Goal: Find specific page/section: Find specific page/section

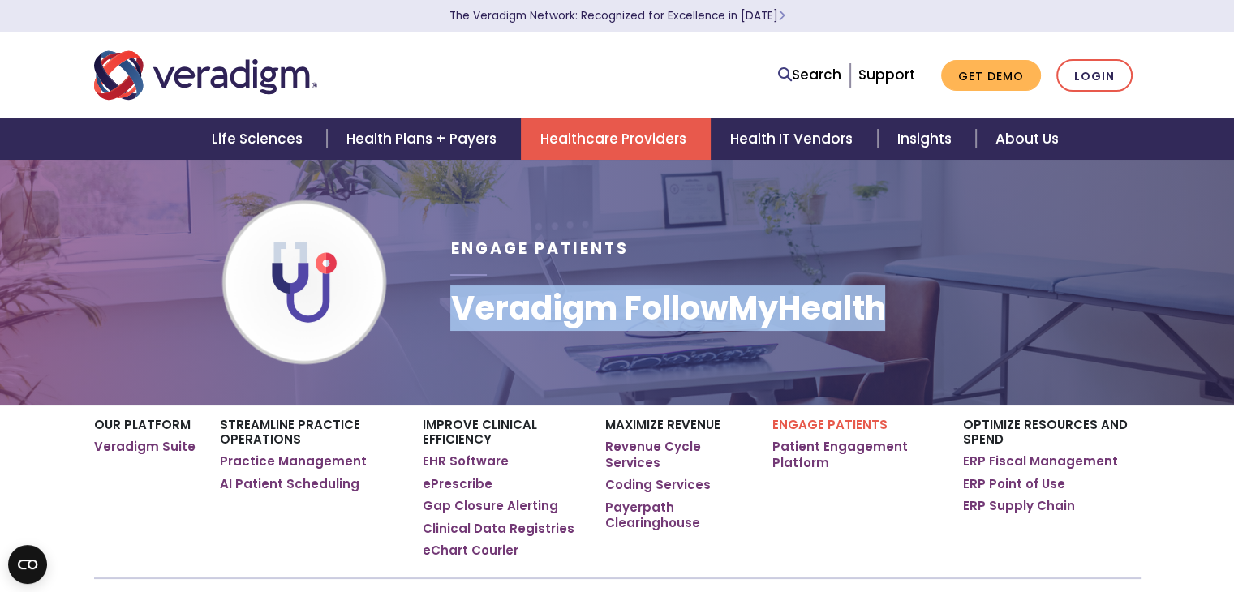
drag, startPoint x: 457, startPoint y: 309, endPoint x: 960, endPoint y: 348, distance: 504.4
click at [960, 348] on div "Engage Patients Veradigm FollowMyHealth" at bounding box center [795, 282] width 714 height 195
copy h1 "Veradigm FollowMyHealth"
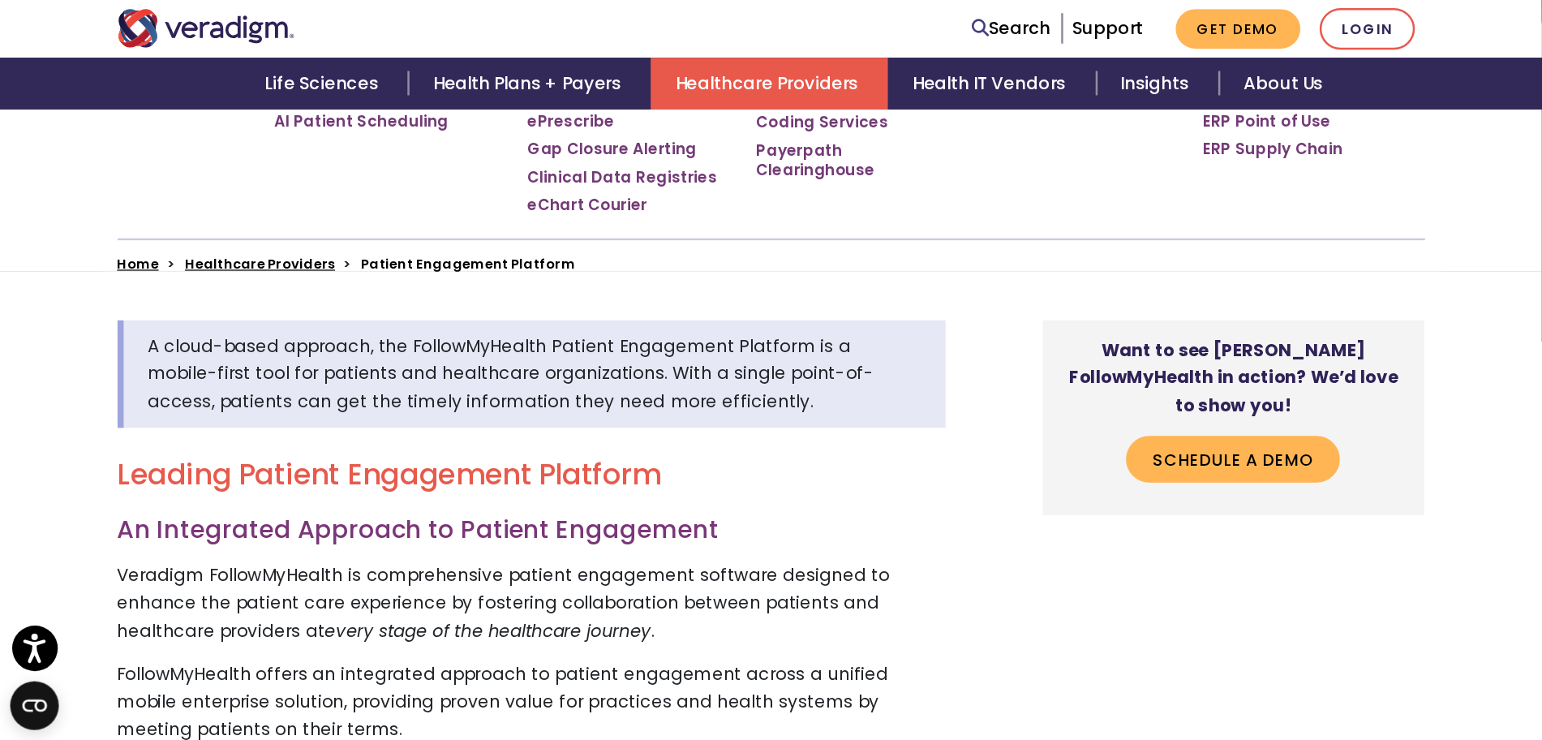
scroll to position [406, 0]
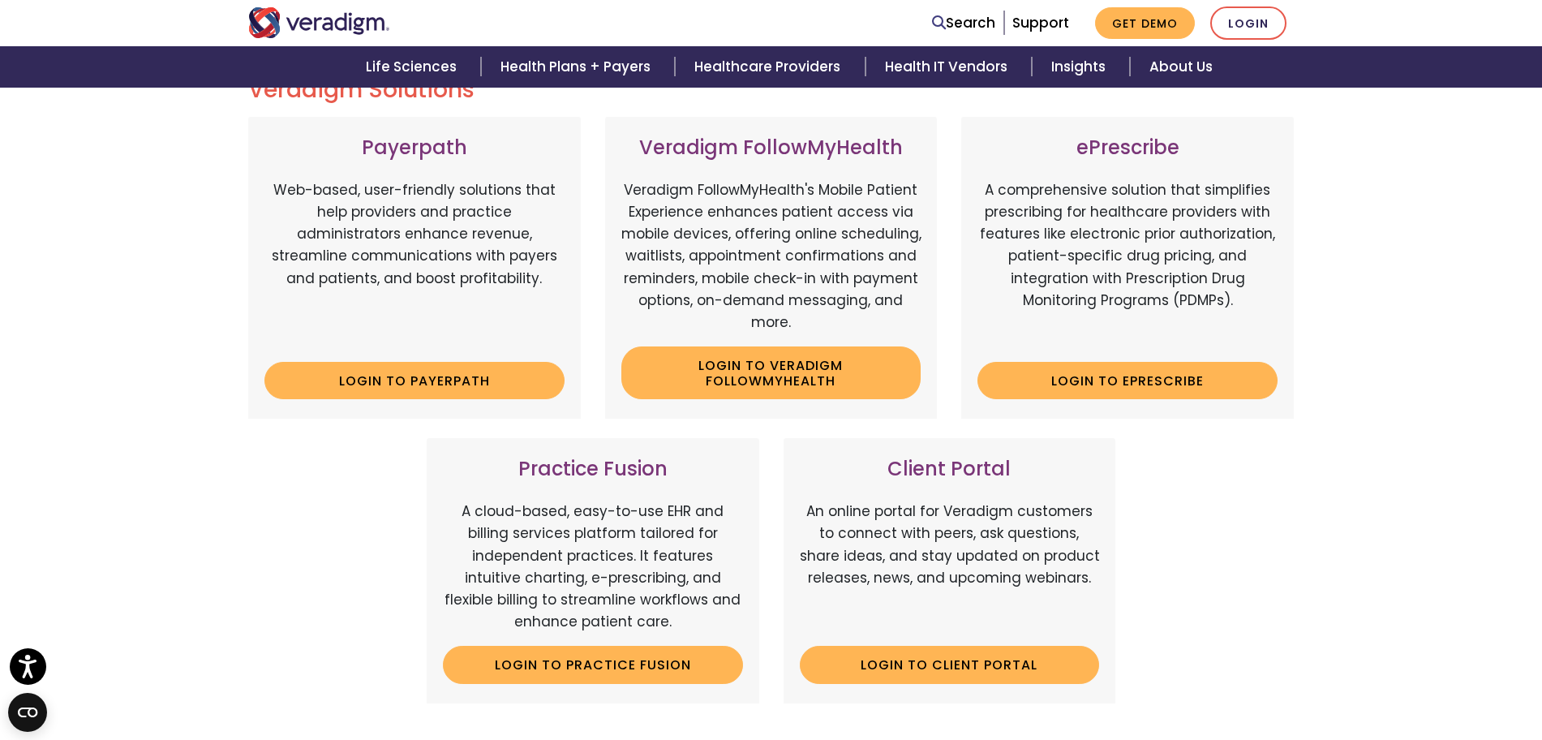
scroll to position [216, 0]
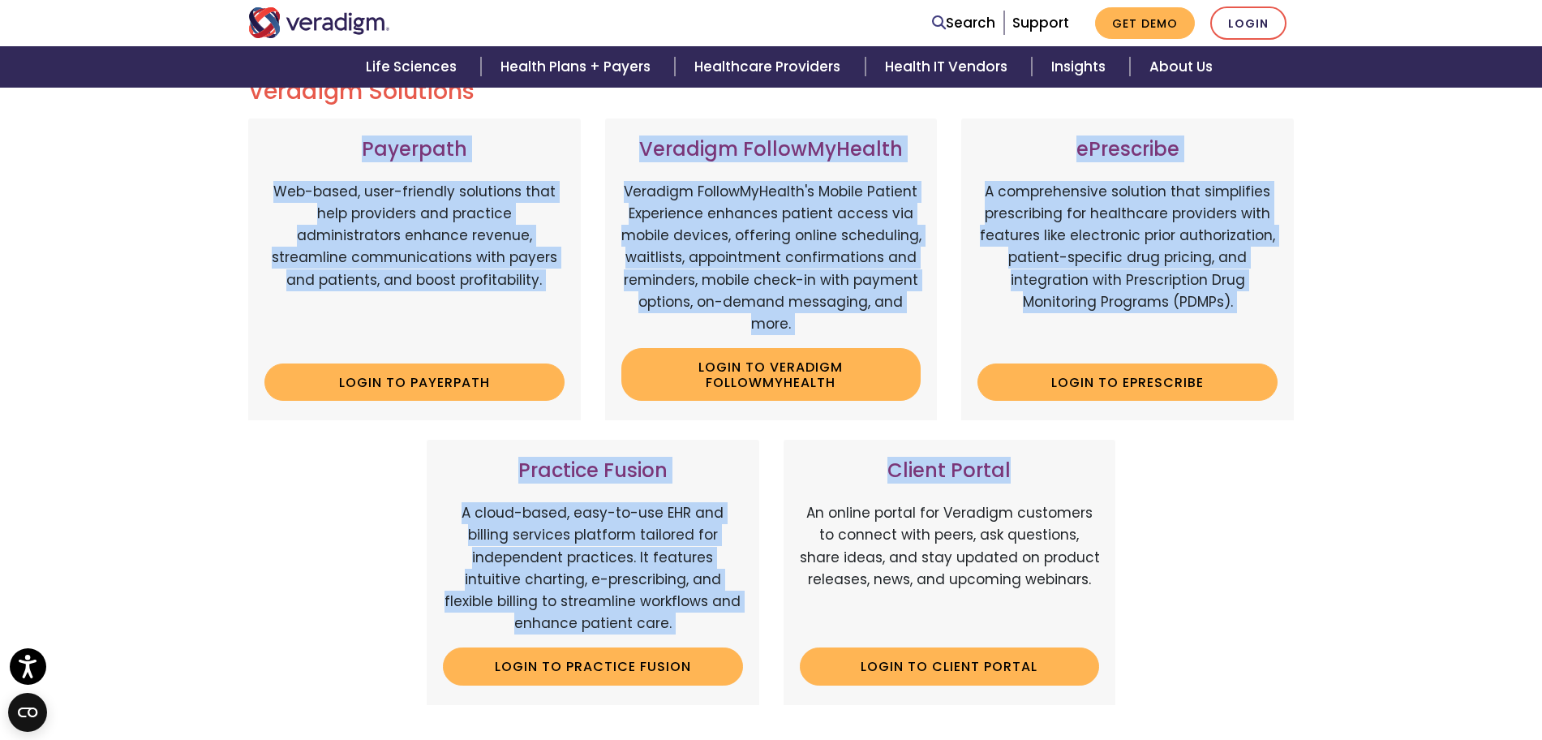
drag, startPoint x: 353, startPoint y: 155, endPoint x: 1032, endPoint y: 468, distance: 747.6
click at [1032, 468] on div "Payerpath Web-based, user-friendly solutions that help providers and practice a…" at bounding box center [771, 421] width 1071 height 606
copy div "Payerpath Web-based, user-friendly solutions that help providers and practice a…"
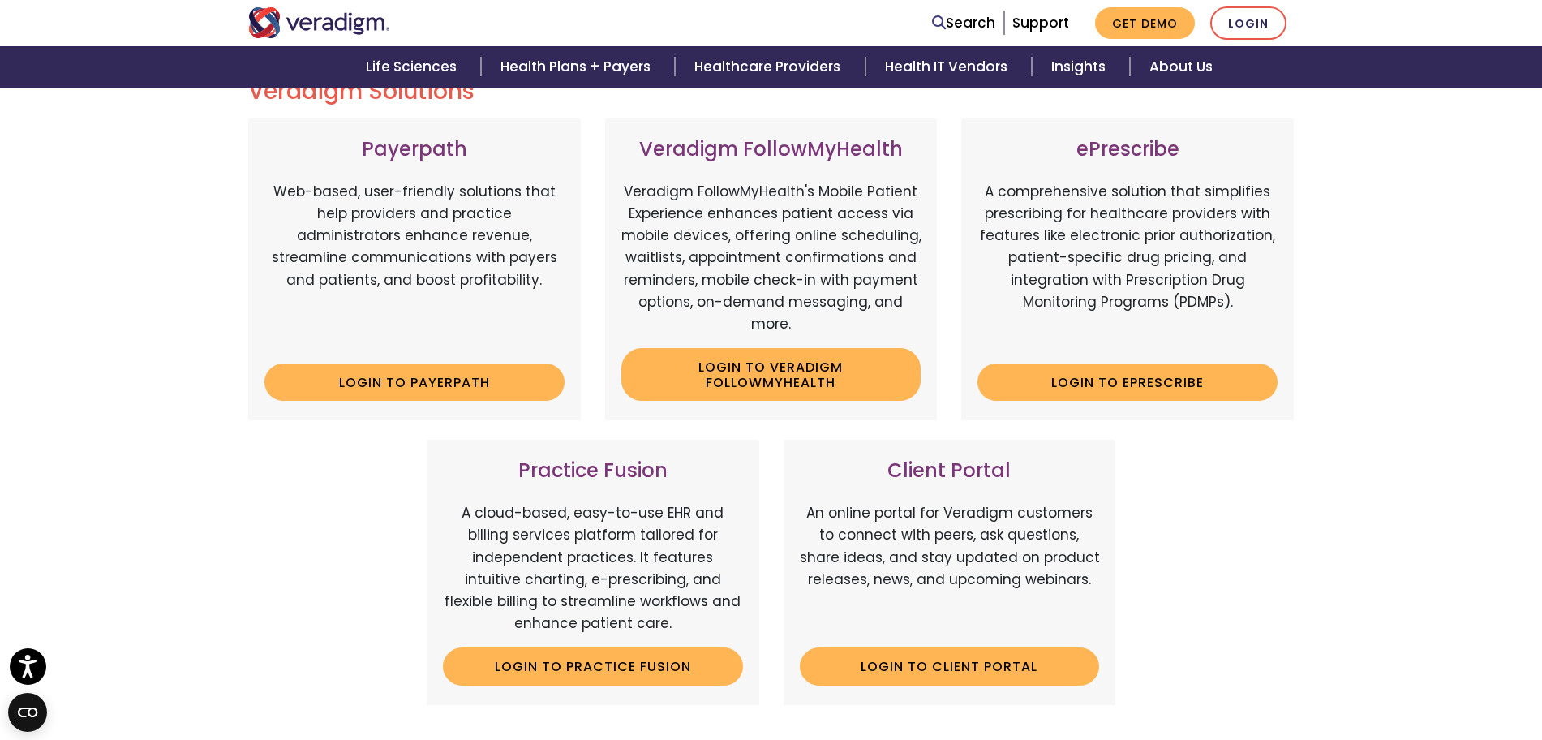
click at [1233, 591] on div "Payerpath Web-based, user-friendly solutions that help providers and practice a…" at bounding box center [771, 421] width 1071 height 606
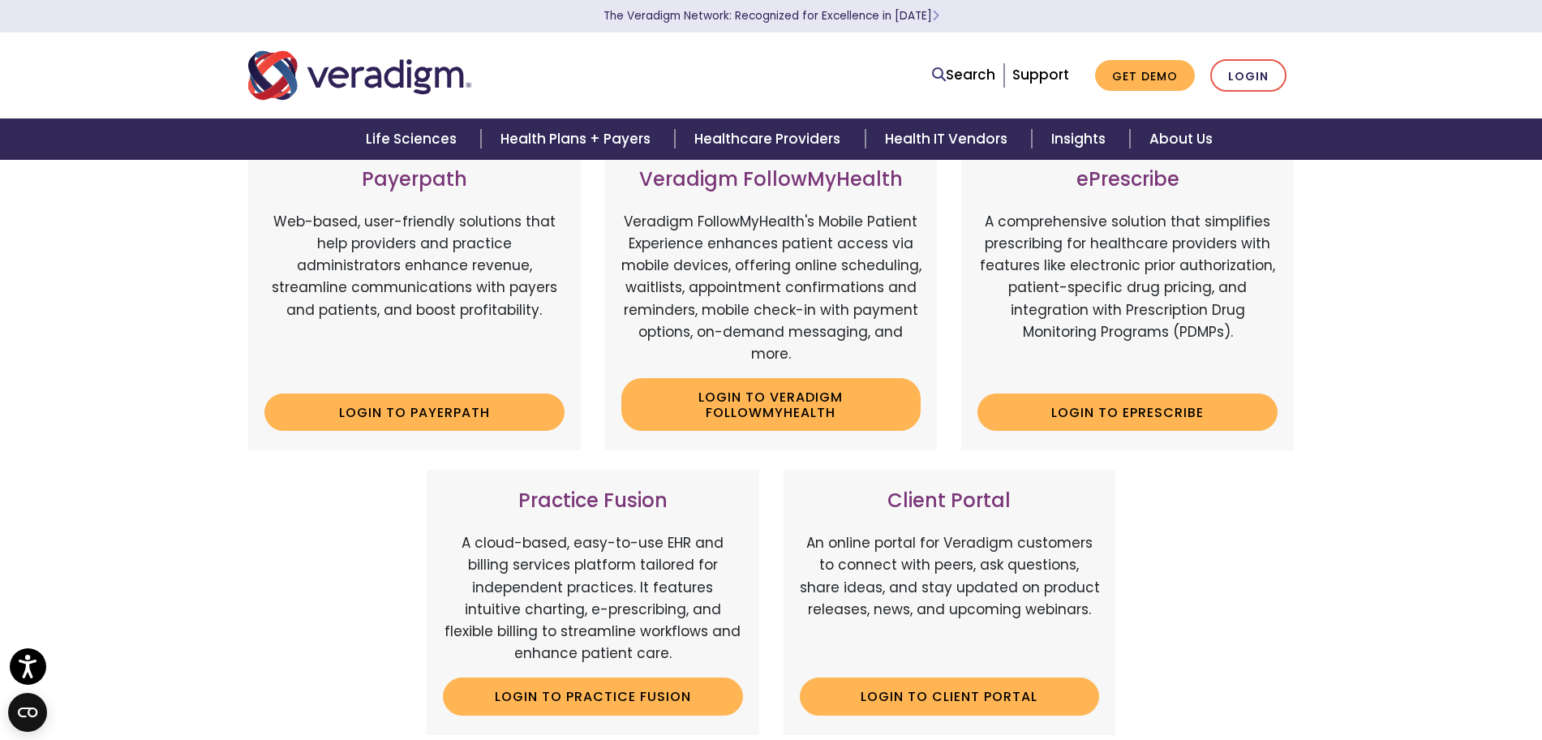
scroll to position [0, 0]
